Goal: Task Accomplishment & Management: Complete application form

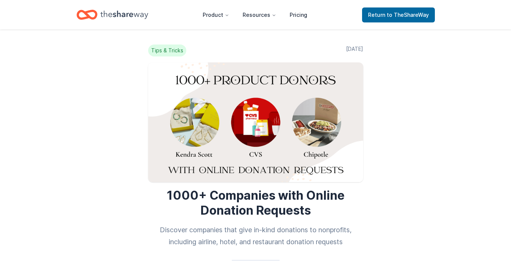
click at [124, 12] on icon "Home" at bounding box center [124, 14] width 48 height 15
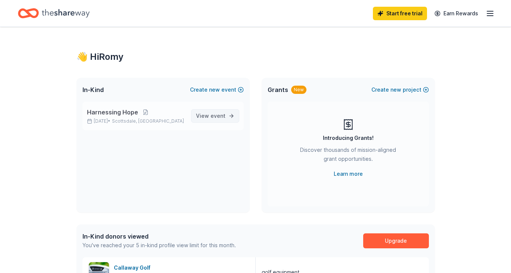
click at [212, 115] on span "event" at bounding box center [218, 115] width 15 height 6
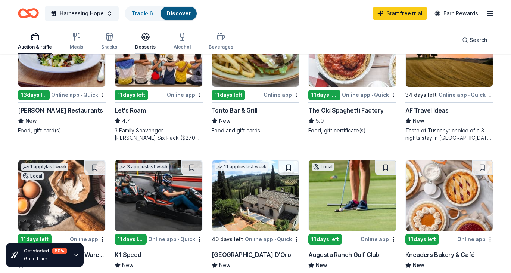
scroll to position [404, 0]
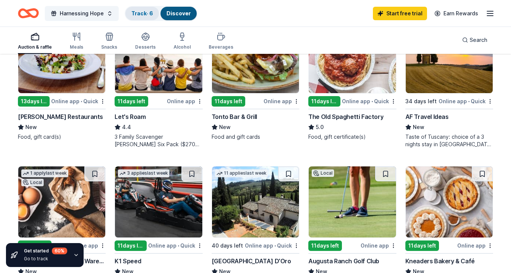
click at [142, 13] on link "Track · 6" at bounding box center [142, 13] width 22 height 6
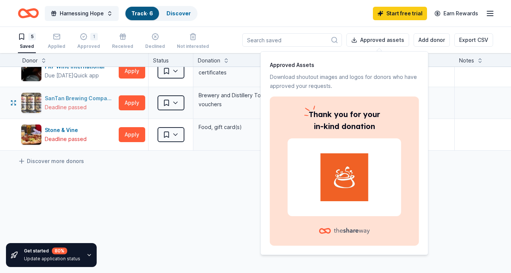
scroll to position [76, 0]
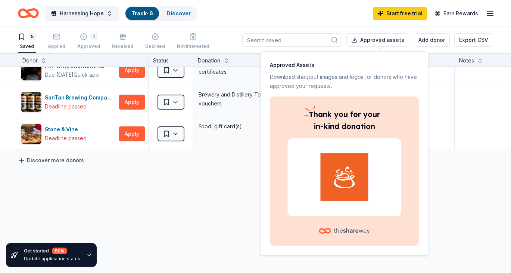
click at [65, 159] on link "Discover more donors" at bounding box center [51, 160] width 66 height 9
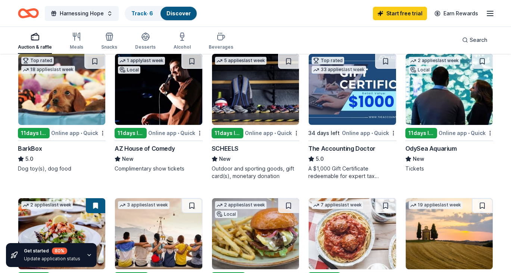
scroll to position [240, 0]
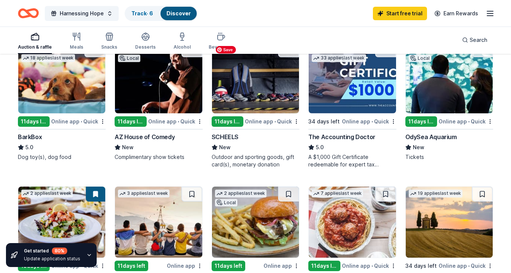
click at [234, 85] on img at bounding box center [255, 77] width 87 height 71
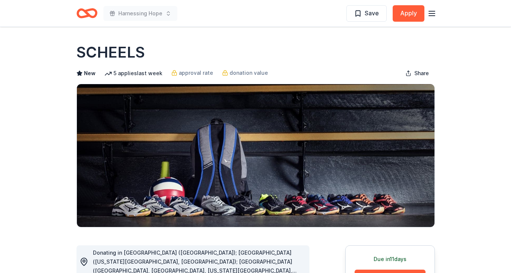
click at [84, 11] on icon "Home" at bounding box center [90, 12] width 12 height 7
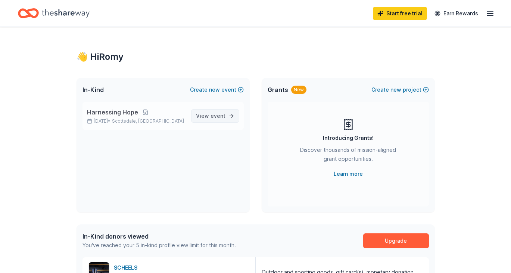
click at [205, 115] on span "View event" at bounding box center [210, 115] width 29 height 9
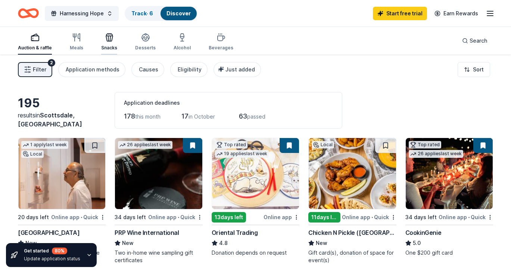
click at [110, 40] on icon "button" at bounding box center [110, 38] width 0 height 5
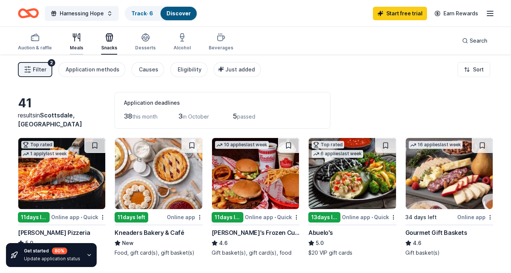
click at [80, 45] on div "Meals" at bounding box center [76, 48] width 13 height 6
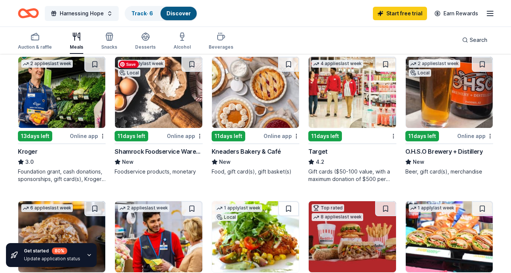
scroll to position [225, 0]
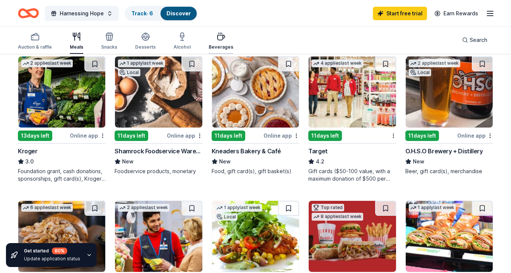
click at [217, 34] on icon "button" at bounding box center [221, 36] width 9 height 9
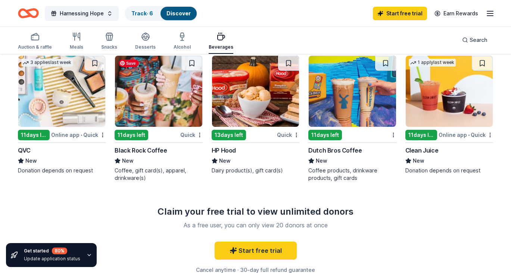
scroll to position [517, 0]
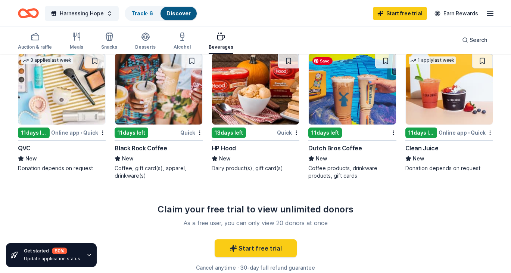
click at [356, 94] on img at bounding box center [352, 88] width 87 height 71
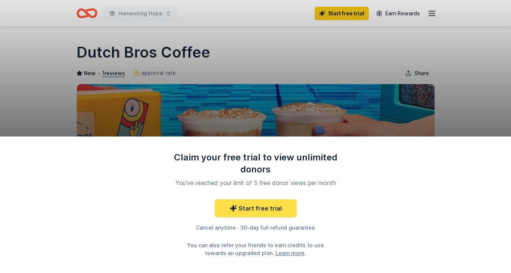
click at [266, 199] on link "Start free trial" at bounding box center [256, 208] width 82 height 18
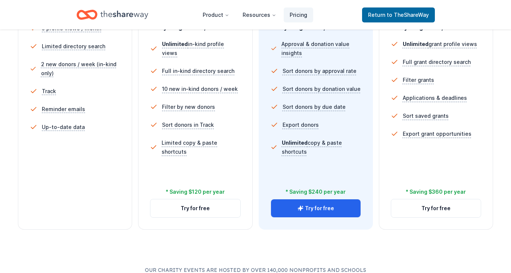
scroll to position [240, 0]
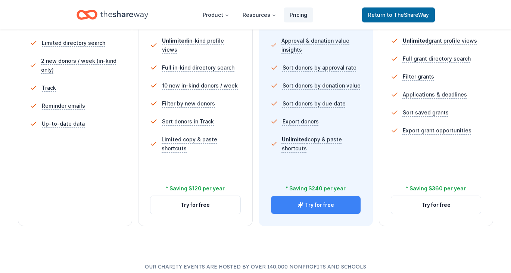
click at [304, 206] on button "Try for free" at bounding box center [316, 205] width 90 height 18
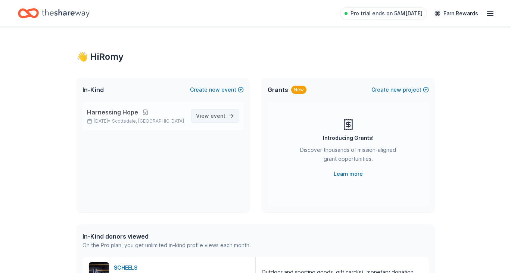
click at [214, 115] on span "event" at bounding box center [218, 115] width 15 height 6
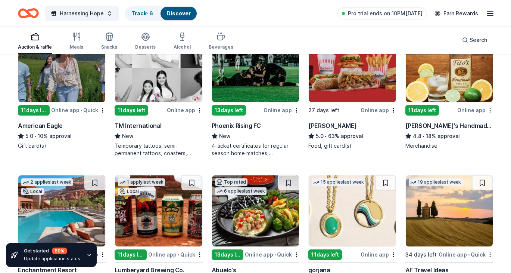
scroll to position [956, 0]
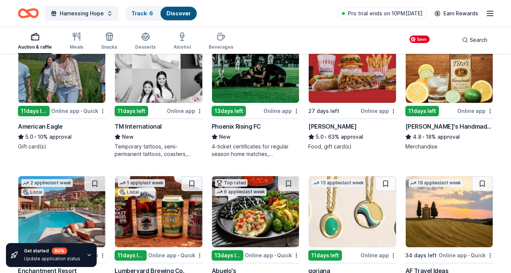
click at [442, 86] on img at bounding box center [449, 67] width 87 height 71
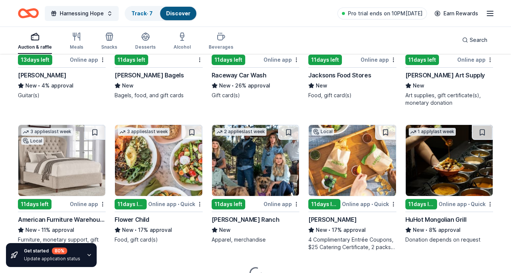
scroll to position [2198, 0]
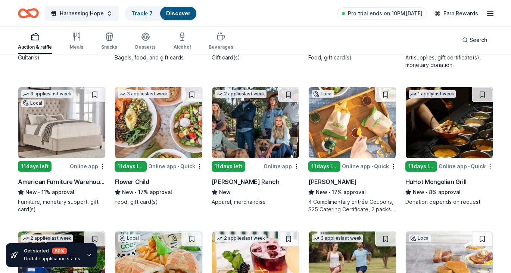
click at [144, 180] on div "Flower Child" at bounding box center [132, 181] width 34 height 9
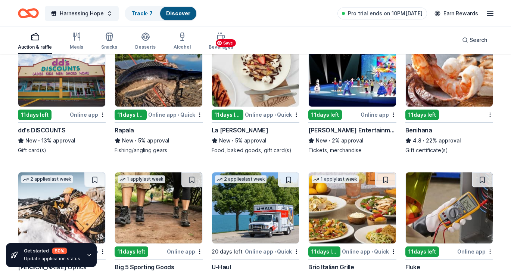
scroll to position [2827, 0]
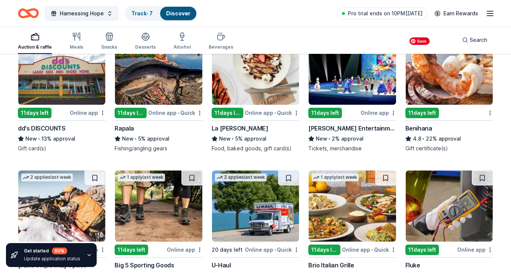
click at [436, 85] on img at bounding box center [449, 69] width 87 height 71
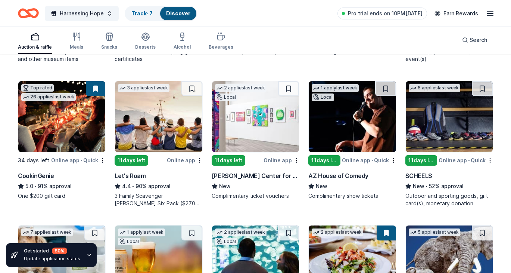
scroll to position [0, 0]
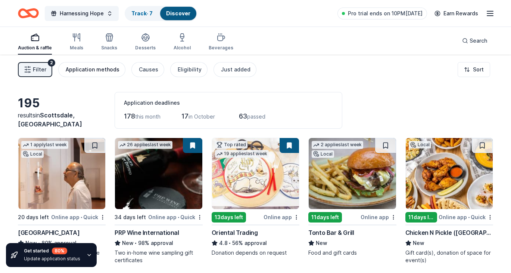
click at [111, 71] on div "Application methods" at bounding box center [93, 69] width 54 height 9
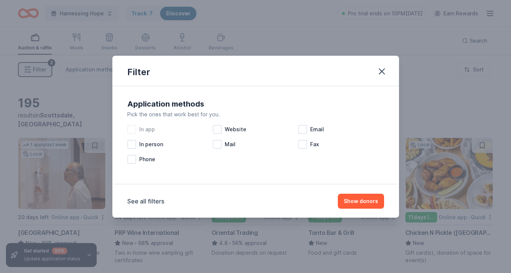
click at [133, 130] on div at bounding box center [131, 129] width 9 height 9
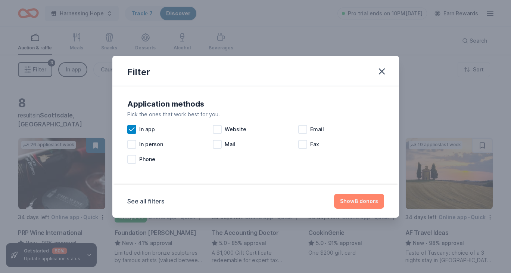
click at [350, 202] on button "Show 8 donors" at bounding box center [359, 200] width 50 height 15
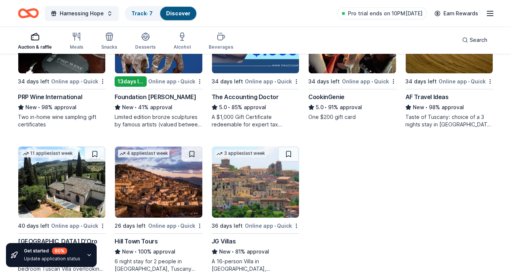
scroll to position [150, 0]
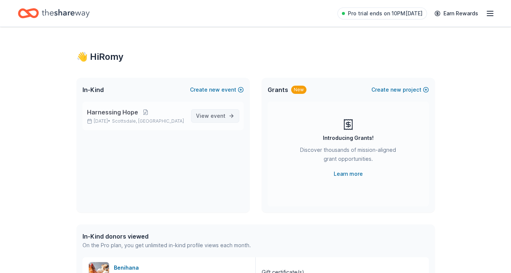
click at [212, 116] on span "event" at bounding box center [218, 115] width 15 height 6
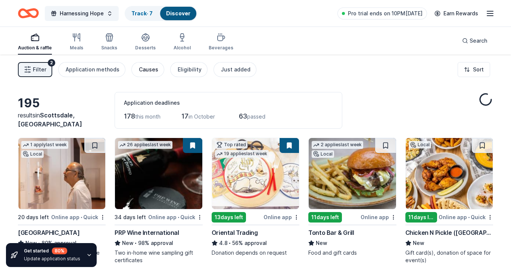
click at [153, 69] on div "Causes" at bounding box center [148, 69] width 19 height 9
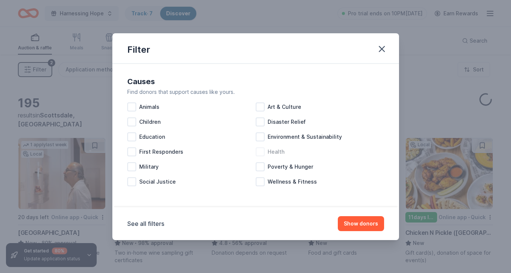
click at [261, 151] on div at bounding box center [260, 151] width 9 height 9
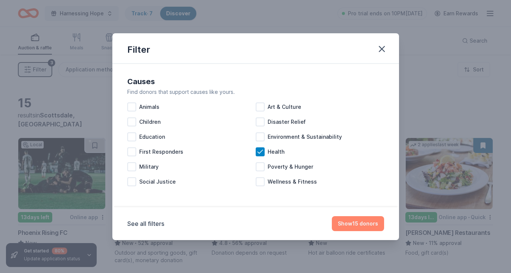
click at [346, 224] on button "Show 15 donors" at bounding box center [358, 223] width 52 height 15
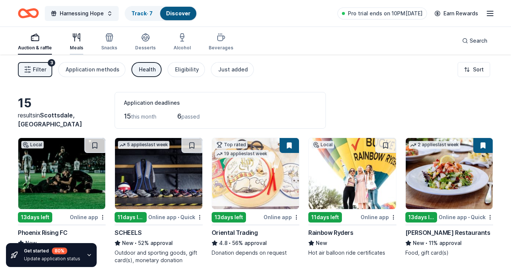
click at [82, 40] on div "button" at bounding box center [76, 37] width 13 height 9
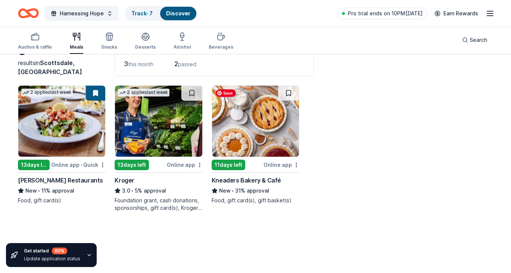
scroll to position [55, 0]
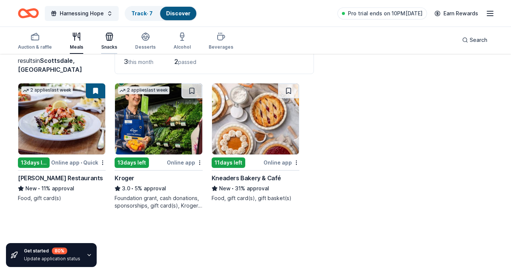
click at [109, 34] on icon "button" at bounding box center [109, 36] width 9 height 9
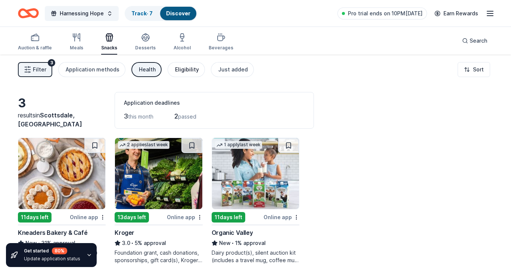
click at [179, 66] on div "Eligibility" at bounding box center [187, 69] width 24 height 9
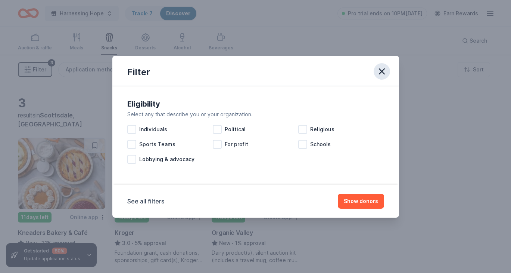
click at [380, 68] on icon "button" at bounding box center [382, 71] width 10 height 10
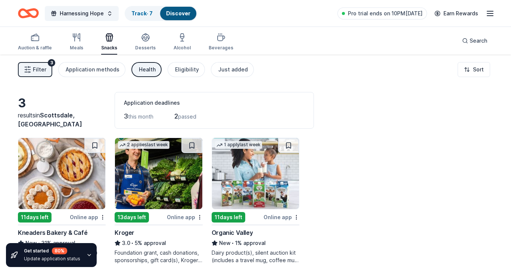
click at [140, 69] on div "Health" at bounding box center [147, 69] width 17 height 9
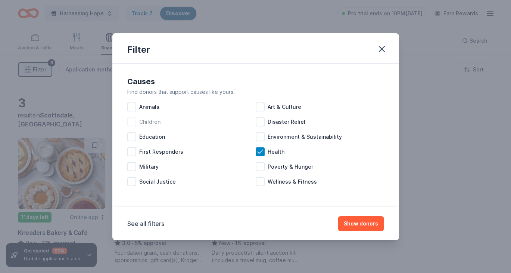
click at [130, 121] on div at bounding box center [131, 121] width 9 height 9
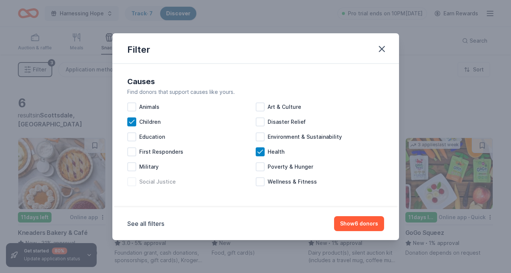
click at [134, 179] on div at bounding box center [131, 181] width 9 height 9
click at [262, 180] on div at bounding box center [260, 181] width 9 height 9
click at [131, 135] on div at bounding box center [131, 136] width 9 height 9
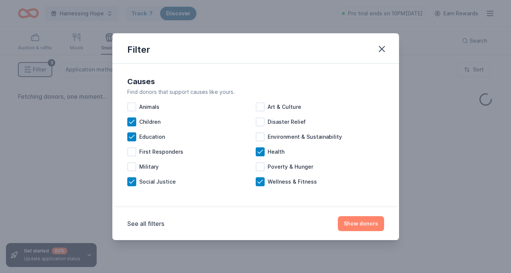
click at [368, 225] on button "Show donors" at bounding box center [361, 223] width 46 height 15
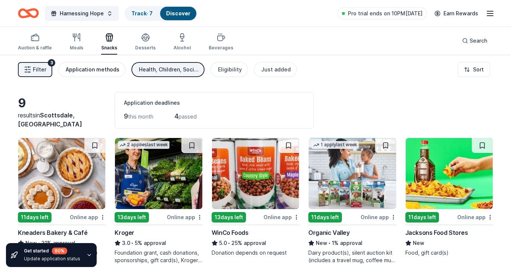
click at [112, 68] on div "Application methods" at bounding box center [93, 69] width 54 height 9
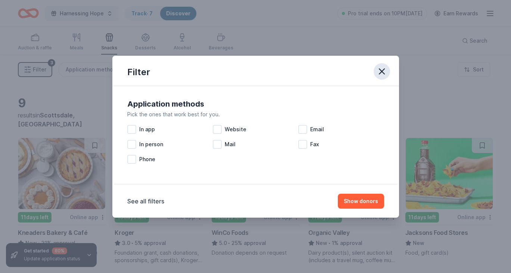
click at [382, 68] on icon "button" at bounding box center [382, 71] width 10 height 10
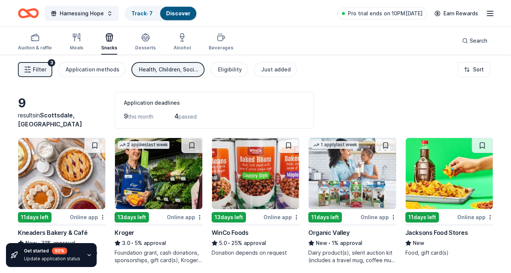
click at [44, 68] on span "Filter" at bounding box center [39, 69] width 13 height 9
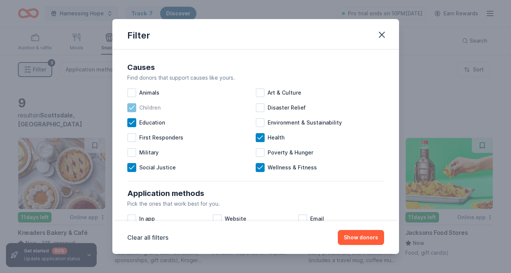
click at [132, 106] on icon at bounding box center [131, 107] width 7 height 7
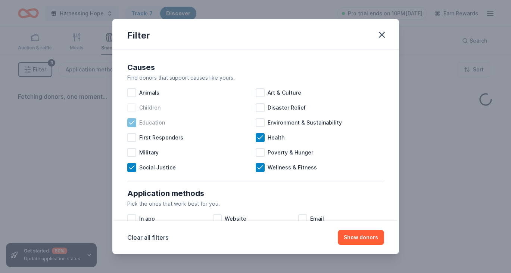
click at [134, 123] on icon at bounding box center [131, 122] width 7 height 7
click at [134, 166] on icon at bounding box center [131, 167] width 7 height 7
click at [259, 137] on icon at bounding box center [259, 137] width 7 height 7
click at [260, 165] on icon at bounding box center [259, 167] width 7 height 7
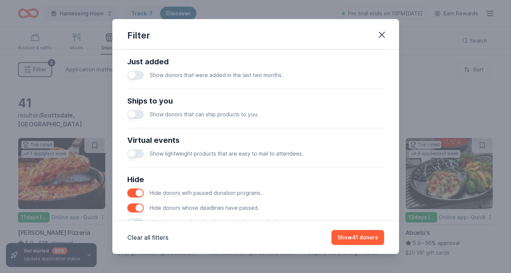
scroll to position [304, 0]
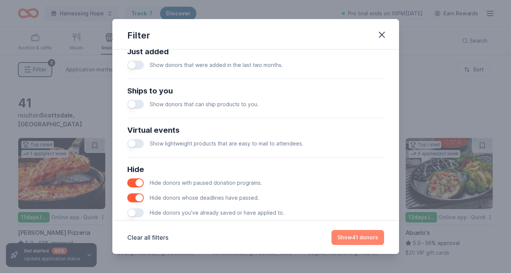
click at [360, 237] on button "Show 41 donors" at bounding box center [358, 237] width 53 height 15
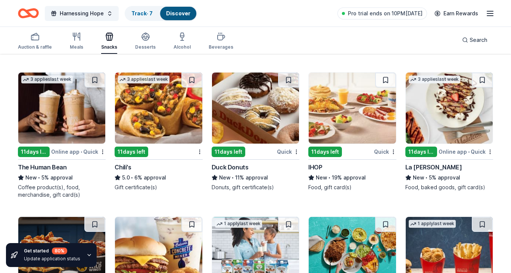
scroll to position [635, 0]
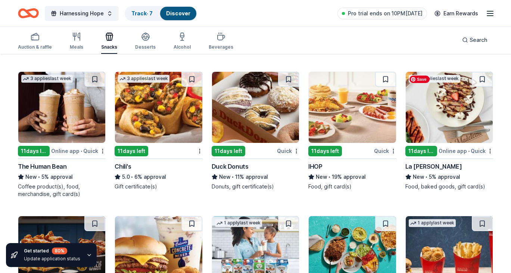
click at [454, 131] on img at bounding box center [449, 107] width 87 height 71
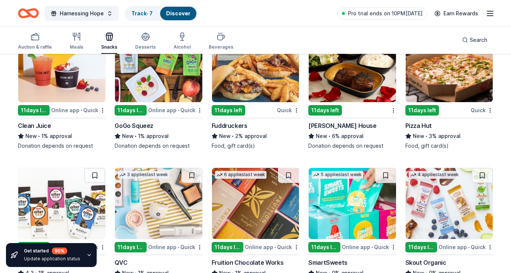
scroll to position [956, 0]
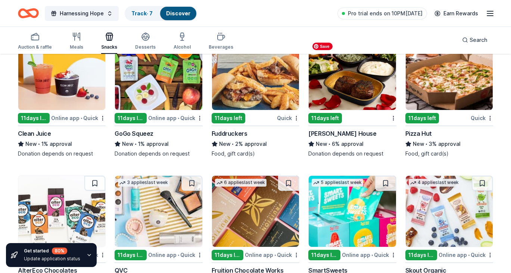
click at [342, 85] on img at bounding box center [352, 74] width 87 height 71
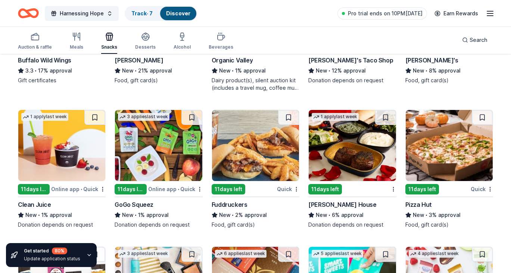
scroll to position [883, 0]
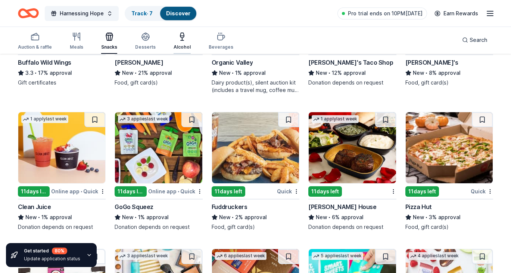
click at [181, 40] on icon "button" at bounding box center [182, 40] width 3 height 0
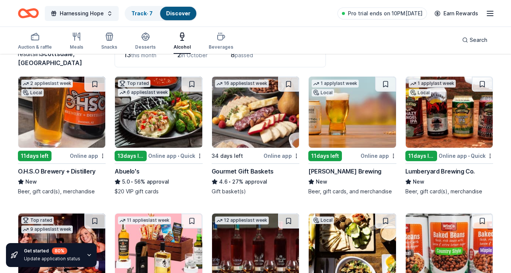
scroll to position [68, 0]
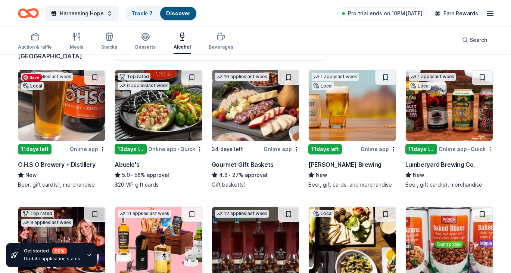
click at [68, 113] on img at bounding box center [61, 105] width 87 height 71
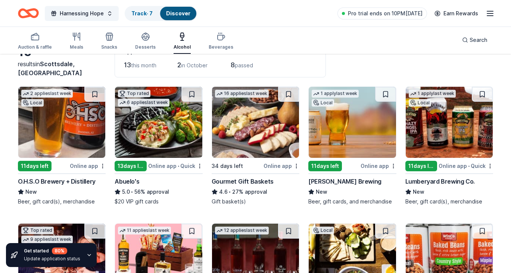
scroll to position [0, 0]
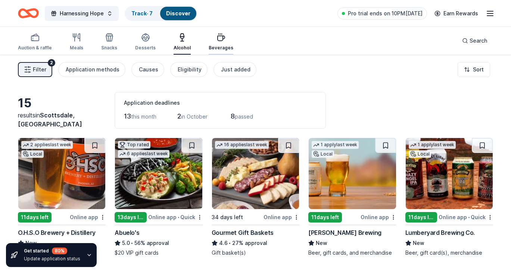
click at [217, 41] on icon "button" at bounding box center [221, 37] width 9 height 9
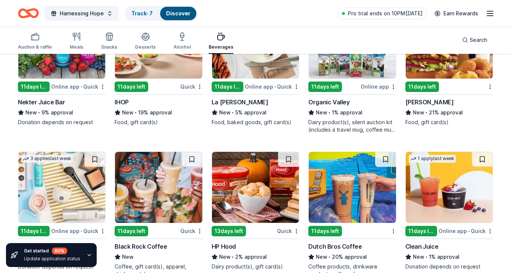
scroll to position [438, 0]
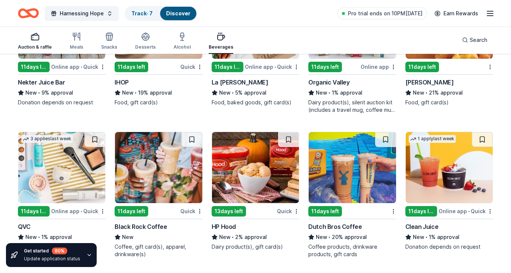
click at [37, 40] on rect "button" at bounding box center [34, 37] width 7 height 5
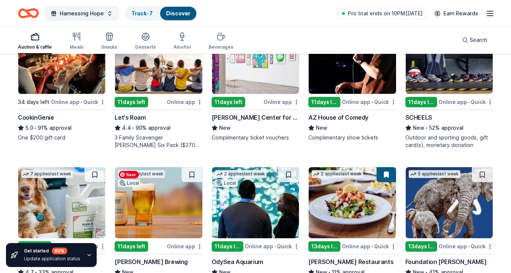
scroll to position [256, 0]
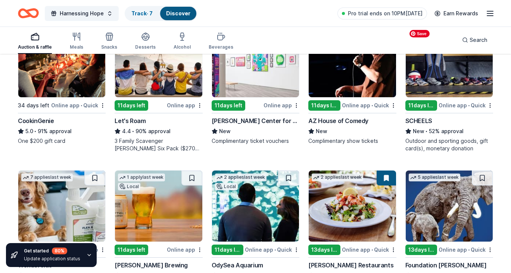
click at [436, 89] on img at bounding box center [449, 61] width 87 height 71
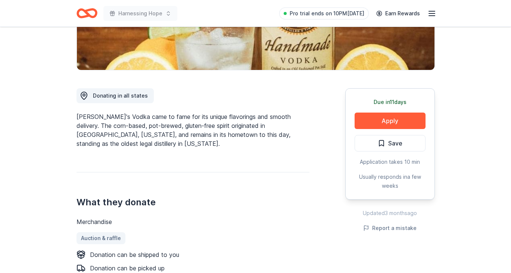
scroll to position [158, 0]
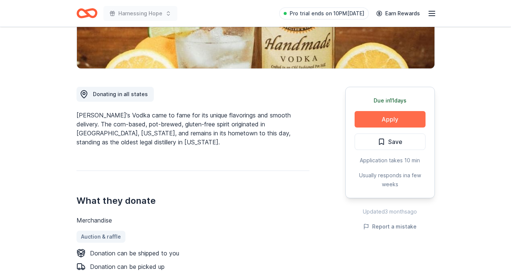
click at [368, 118] on button "Apply" at bounding box center [390, 119] width 71 height 16
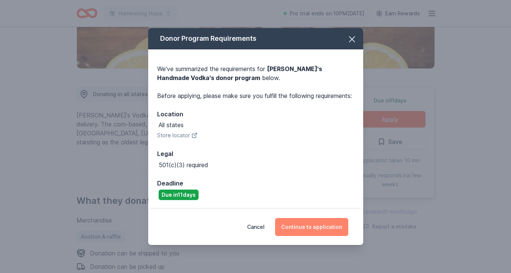
click at [302, 228] on button "Continue to application" at bounding box center [311, 227] width 73 height 18
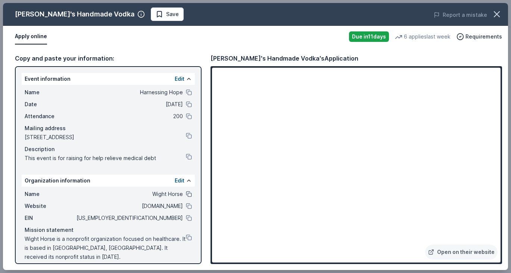
click at [186, 194] on button at bounding box center [189, 194] width 6 height 6
click at [190, 92] on button at bounding box center [189, 92] width 6 height 6
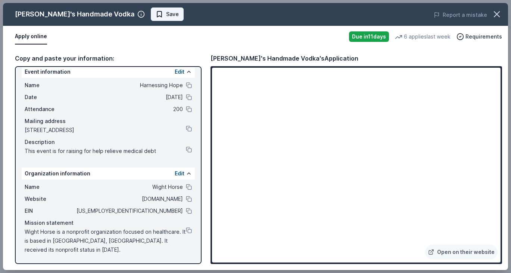
click at [166, 13] on span "Save" at bounding box center [172, 14] width 13 height 9
click at [57, 13] on div "[PERSON_NAME]'s Handmade Vodka" at bounding box center [74, 14] width 119 height 12
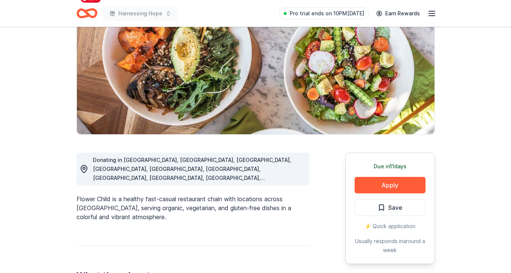
scroll to position [98, 0]
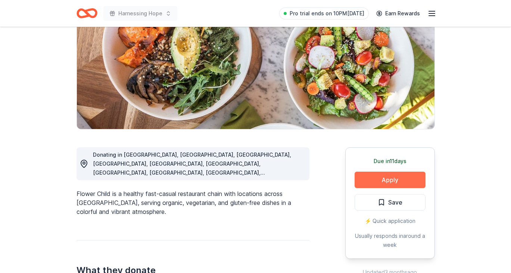
click at [392, 177] on button "Apply" at bounding box center [390, 179] width 71 height 16
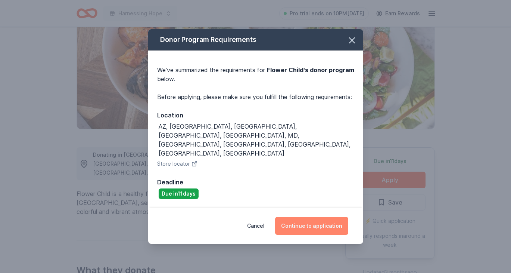
click at [320, 218] on button "Continue to application" at bounding box center [311, 226] width 73 height 18
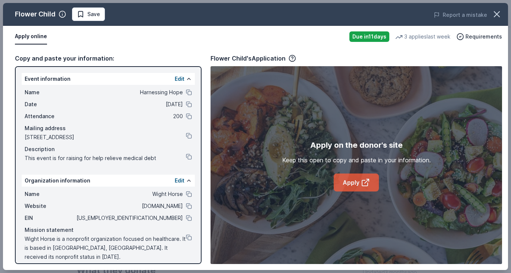
click at [346, 181] on link "Apply" at bounding box center [356, 182] width 45 height 18
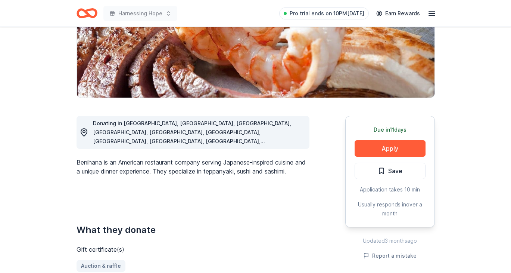
scroll to position [130, 0]
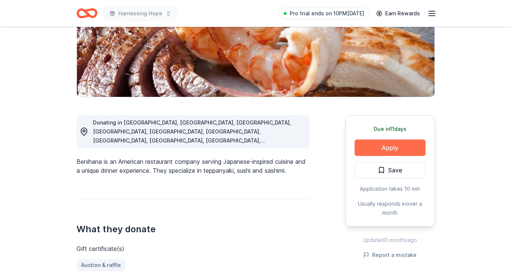
click at [367, 147] on button "Apply" at bounding box center [390, 147] width 71 height 16
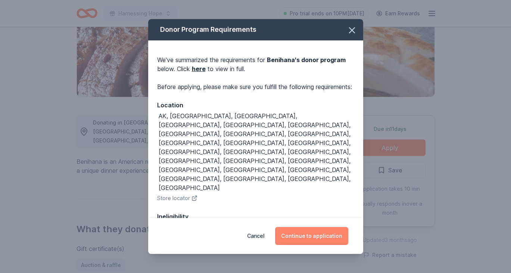
click at [298, 238] on button "Continue to application" at bounding box center [311, 236] width 73 height 18
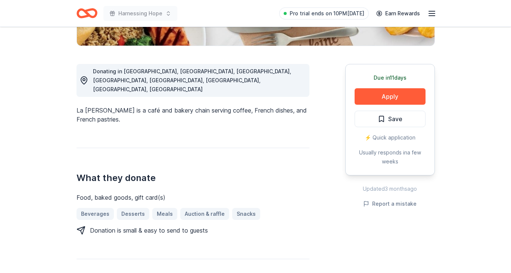
scroll to position [183, 0]
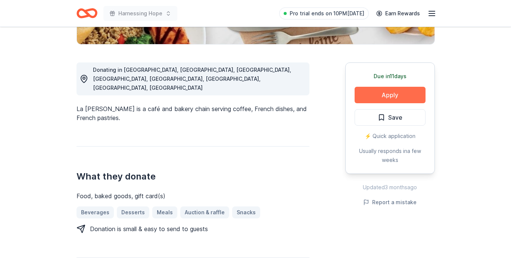
click at [371, 94] on button "Apply" at bounding box center [390, 95] width 71 height 16
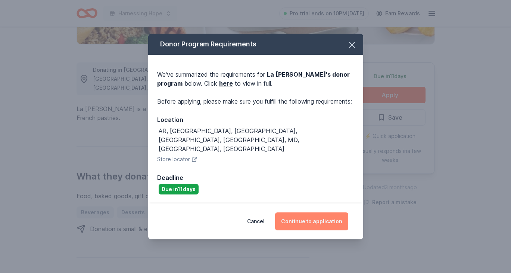
click at [291, 213] on button "Continue to application" at bounding box center [311, 221] width 73 height 18
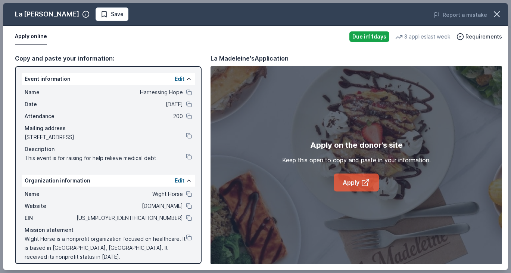
click at [343, 183] on link "Apply" at bounding box center [356, 182] width 45 height 18
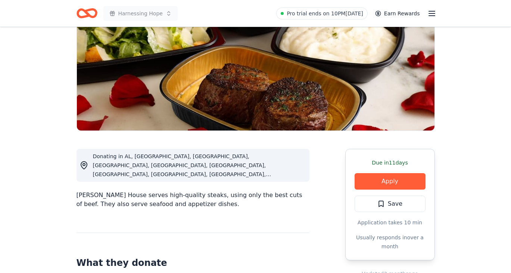
scroll to position [99, 0]
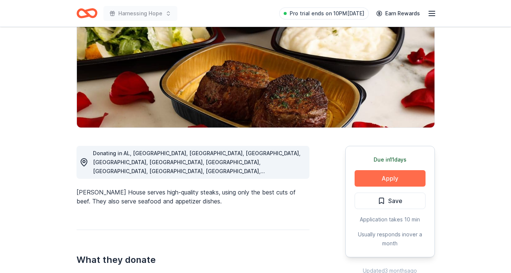
click at [375, 178] on button "Apply" at bounding box center [390, 178] width 71 height 16
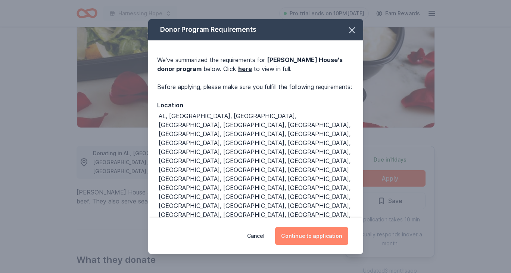
click at [301, 227] on button "Continue to application" at bounding box center [311, 236] width 73 height 18
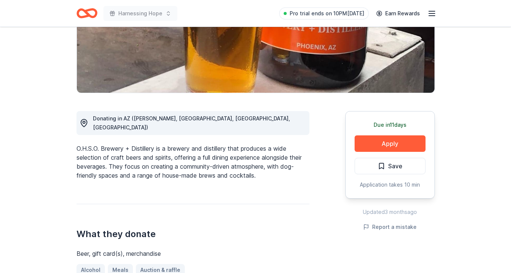
scroll to position [144, 0]
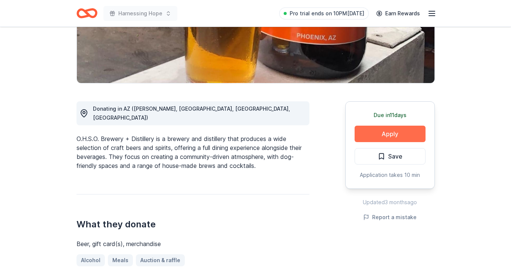
click at [365, 132] on button "Apply" at bounding box center [390, 133] width 71 height 16
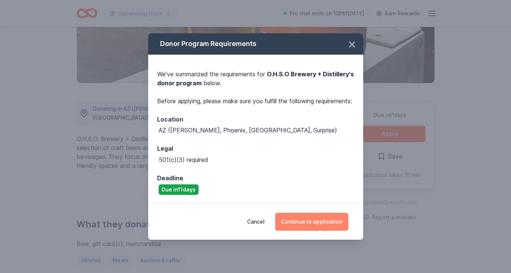
click at [286, 228] on button "Continue to application" at bounding box center [311, 221] width 73 height 18
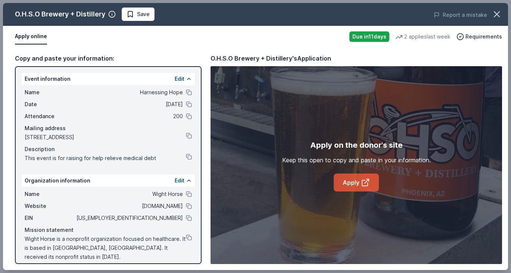
click at [352, 181] on link "Apply" at bounding box center [356, 182] width 45 height 18
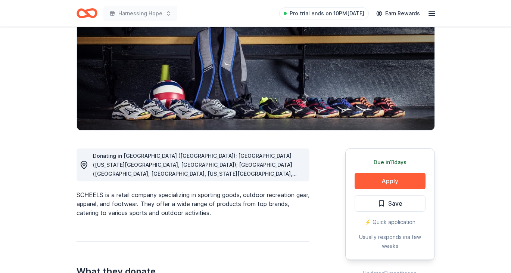
scroll to position [155, 0]
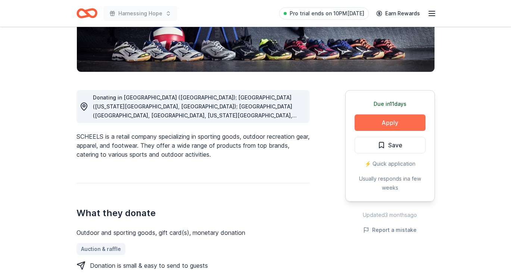
click at [376, 118] on button "Apply" at bounding box center [390, 122] width 71 height 16
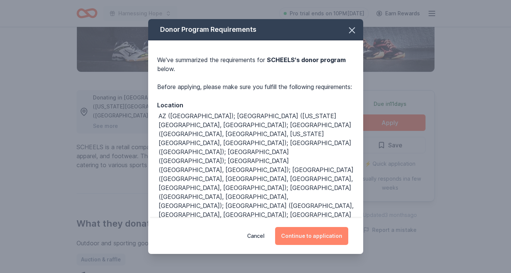
click at [298, 235] on button "Continue to application" at bounding box center [311, 236] width 73 height 18
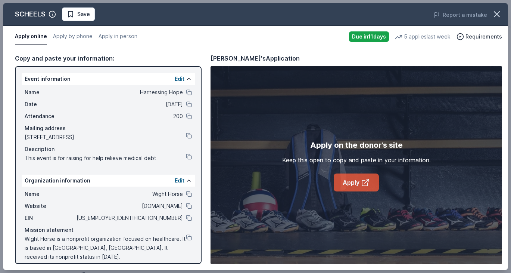
click at [348, 182] on link "Apply" at bounding box center [356, 182] width 45 height 18
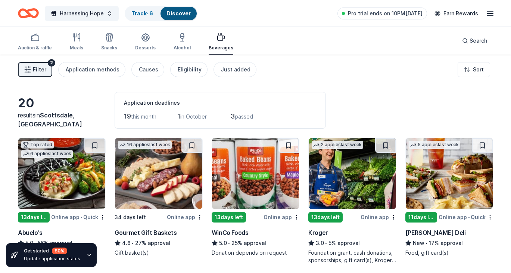
scroll to position [438, 0]
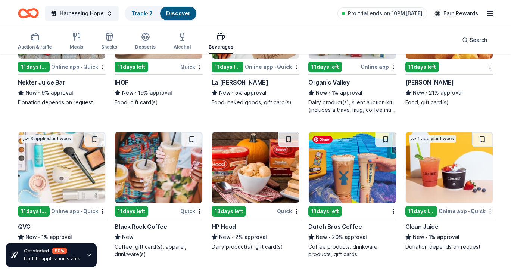
click at [342, 164] on img at bounding box center [352, 167] width 87 height 71
click at [77, 42] on div "Meals" at bounding box center [76, 41] width 13 height 18
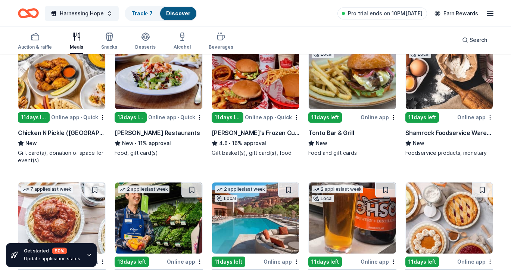
scroll to position [102, 0]
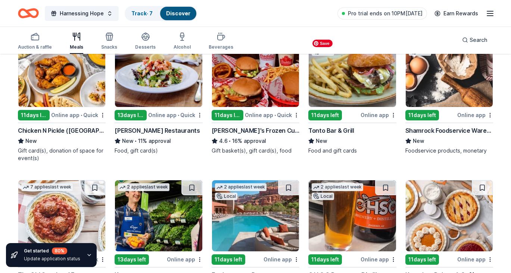
click at [353, 81] on img at bounding box center [352, 71] width 87 height 71
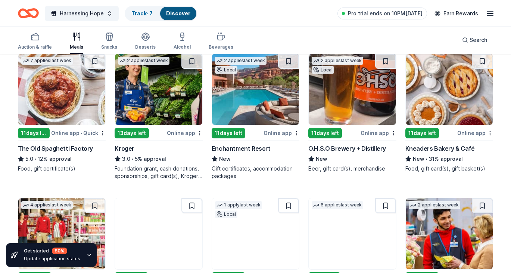
scroll to position [228, 0]
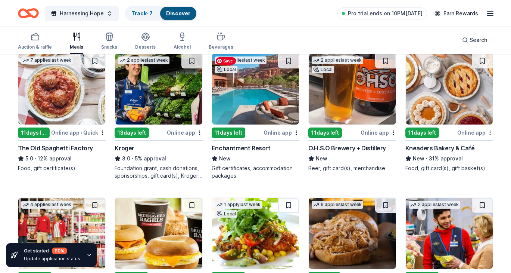
click at [260, 101] on img at bounding box center [255, 88] width 87 height 71
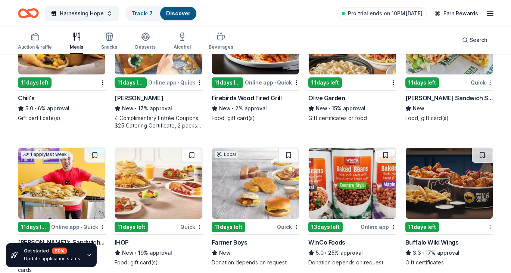
scroll to position [702, 0]
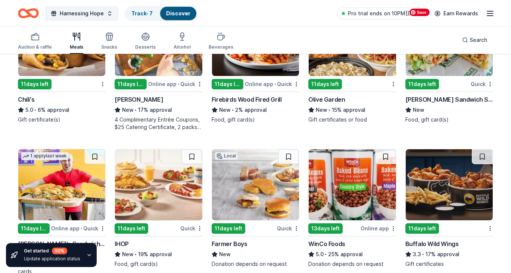
click at [439, 69] on img at bounding box center [449, 40] width 87 height 71
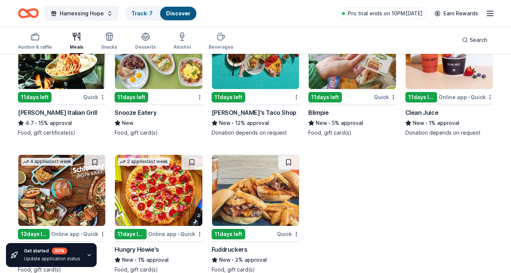
scroll to position [1554, 0]
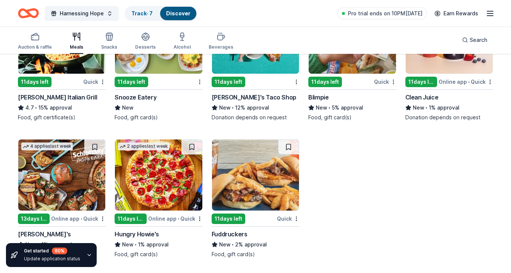
click at [88, 256] on icon "button" at bounding box center [89, 255] width 6 height 6
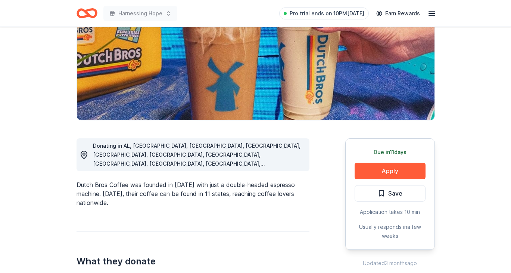
scroll to position [122, 0]
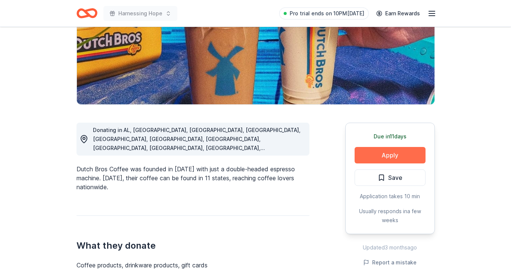
click at [363, 154] on button "Apply" at bounding box center [390, 155] width 71 height 16
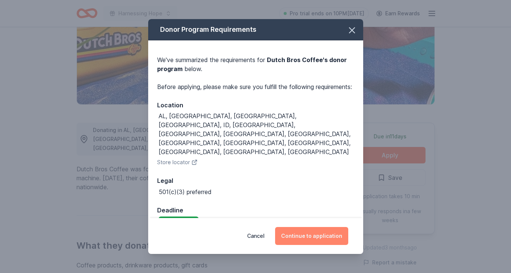
click at [302, 231] on button "Continue to application" at bounding box center [311, 236] width 73 height 18
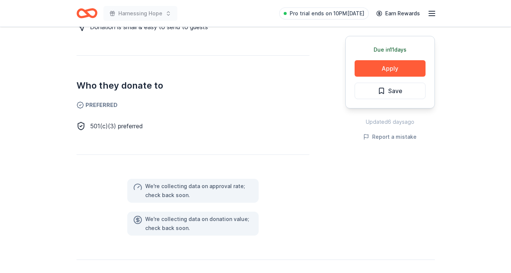
scroll to position [377, 0]
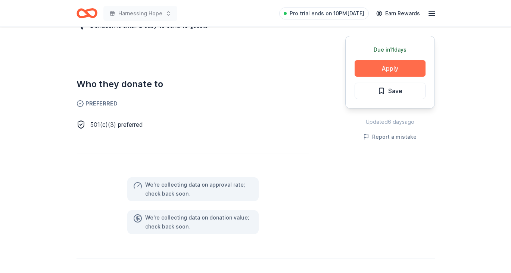
click at [381, 67] on button "Apply" at bounding box center [390, 68] width 71 height 16
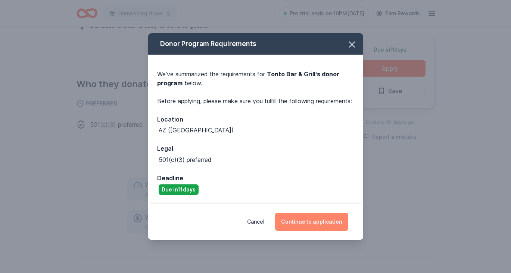
click at [297, 227] on button "Continue to application" at bounding box center [311, 221] width 73 height 18
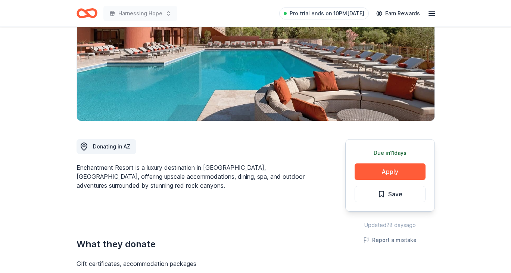
scroll to position [106, 0]
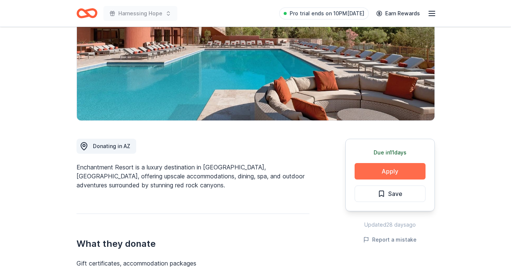
click at [368, 168] on button "Apply" at bounding box center [390, 171] width 71 height 16
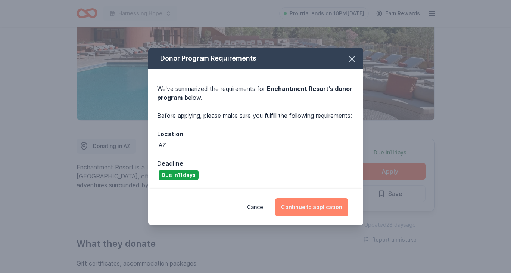
click at [325, 212] on button "Continue to application" at bounding box center [311, 207] width 73 height 18
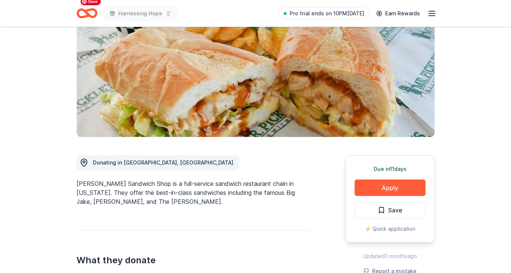
scroll to position [100, 0]
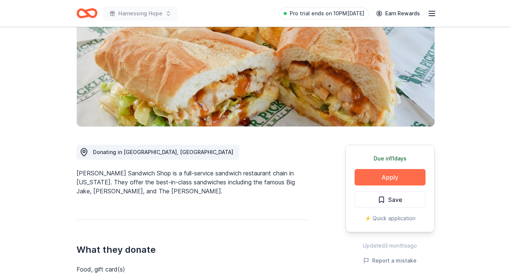
click at [363, 175] on button "Apply" at bounding box center [390, 177] width 71 height 16
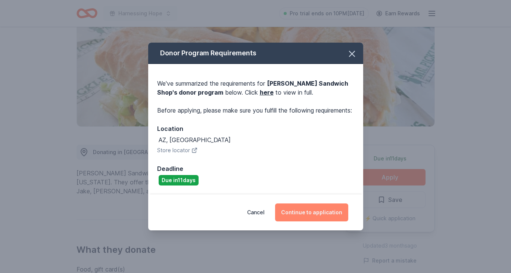
click at [292, 216] on button "Continue to application" at bounding box center [311, 212] width 73 height 18
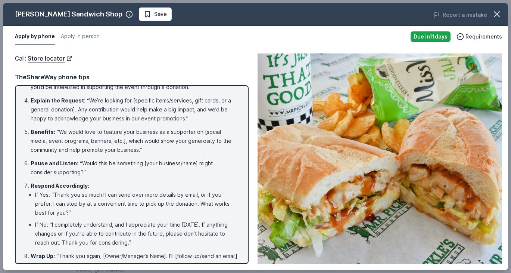
scroll to position [111, 0]
